Goal: Browse casually: Explore the website without a specific task or goal

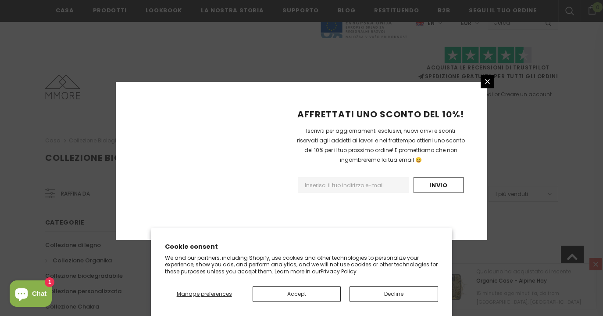
scroll to position [584, 0]
